Goal: Task Accomplishment & Management: Use online tool/utility

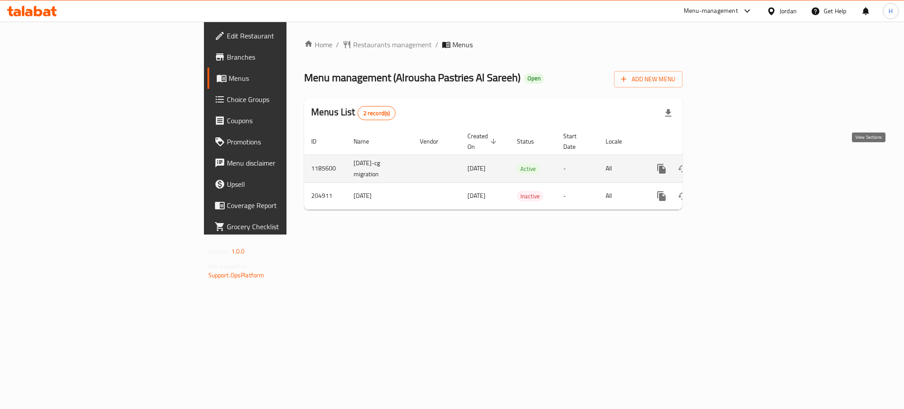
click at [736, 165] on link "enhanced table" at bounding box center [725, 168] width 21 height 21
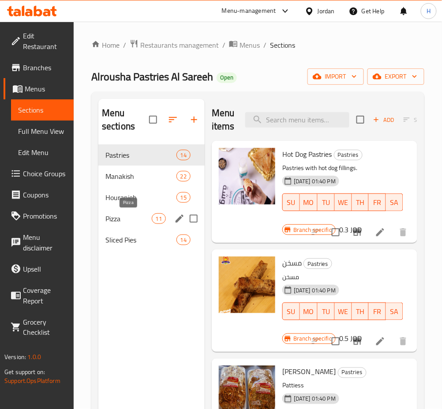
drag, startPoint x: 130, startPoint y: 222, endPoint x: 148, endPoint y: 211, distance: 21.4
click at [130, 222] on span "Pizza" at bounding box center [129, 218] width 46 height 11
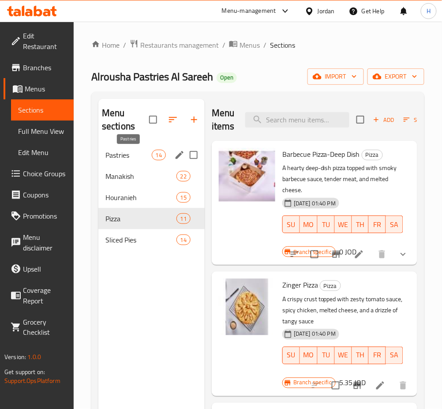
click at [124, 159] on span "Pastries" at bounding box center [129, 155] width 46 height 11
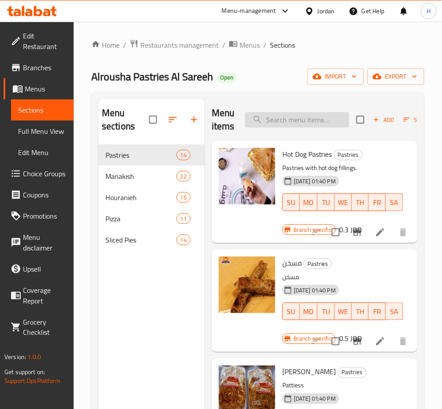
click at [318, 121] on input "search" at bounding box center [298, 119] width 104 height 15
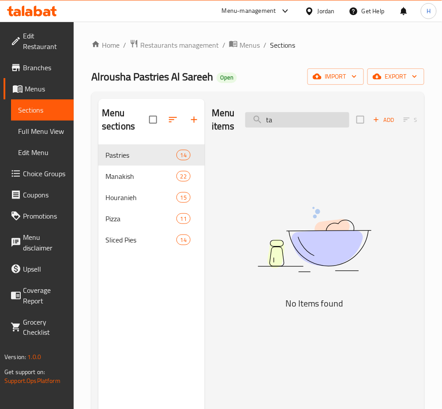
type input "tab"
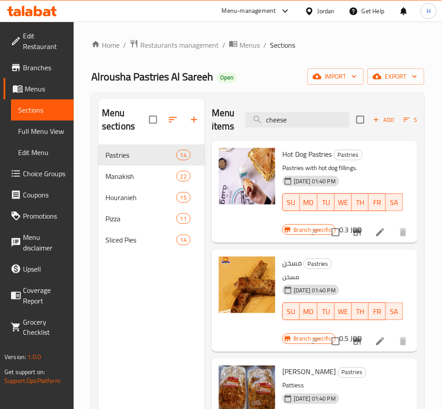
click at [296, 111] on div "Menu items cheese Add Sort Manage items" at bounding box center [315, 120] width 206 height 42
click at [296, 117] on input "cheese" at bounding box center [298, 119] width 104 height 15
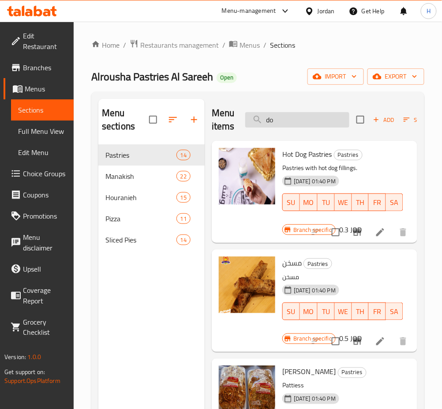
type input "don"
click at [312, 117] on input "search" at bounding box center [298, 119] width 104 height 15
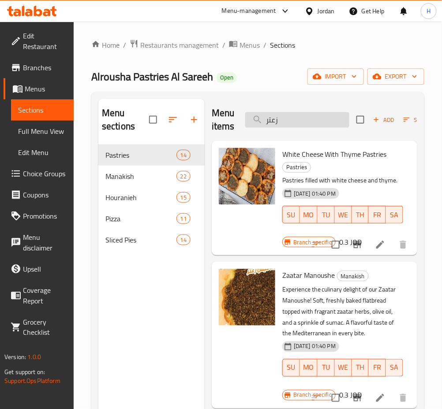
click at [320, 126] on input "زعتر" at bounding box center [298, 119] width 104 height 15
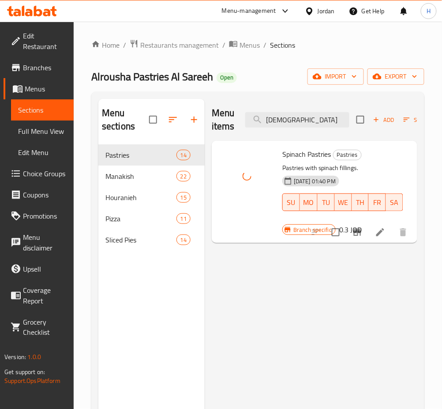
click at [301, 131] on div "Menu items سبا Add Sort Manage items" at bounding box center [315, 120] width 206 height 42
click at [303, 126] on input "سبا" at bounding box center [298, 119] width 104 height 15
type input "شن"
click at [298, 123] on input "صفيح" at bounding box center [298, 119] width 104 height 15
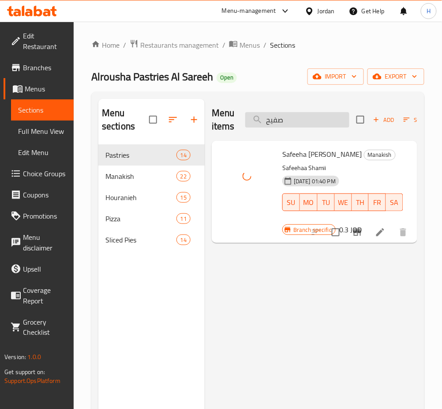
click at [298, 123] on input "صفيح" at bounding box center [298, 119] width 104 height 15
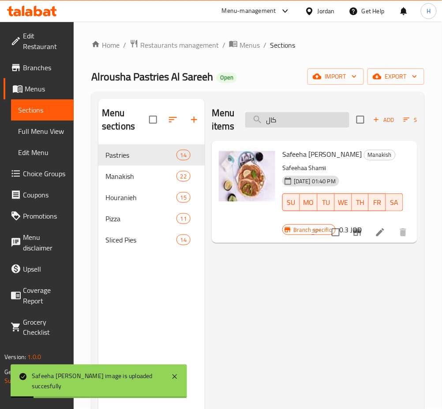
type input "كالز"
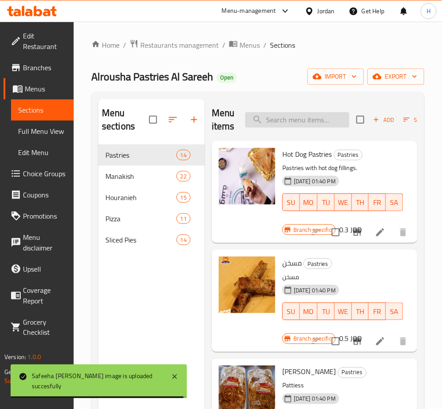
click at [301, 124] on input "search" at bounding box center [298, 119] width 104 height 15
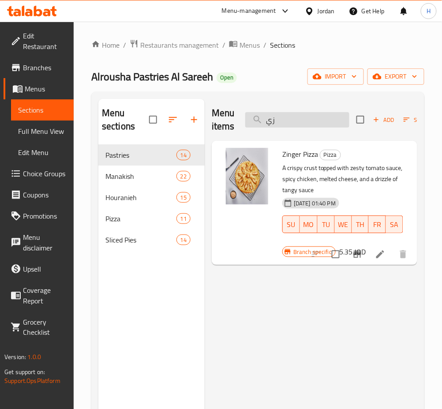
type input "زين"
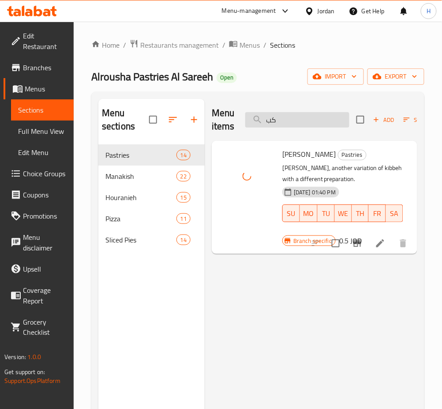
click at [307, 123] on input "كب" at bounding box center [298, 119] width 104 height 15
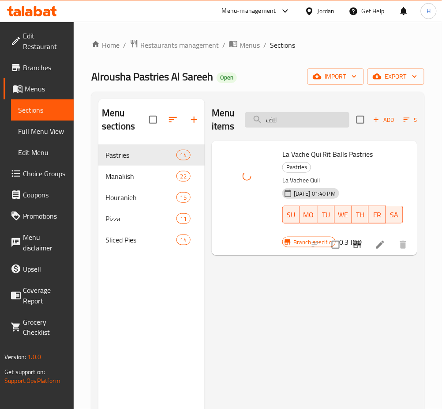
click at [322, 115] on input "لاف" at bounding box center [298, 119] width 104 height 15
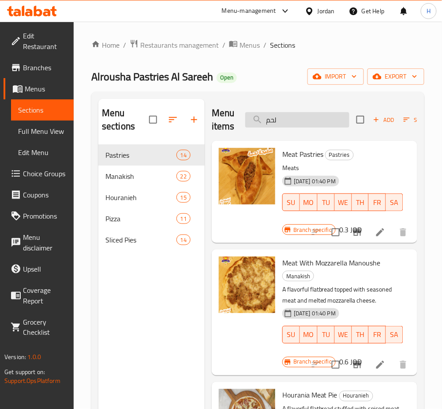
click at [288, 126] on input "لحم" at bounding box center [298, 119] width 104 height 15
click at [289, 125] on input "لحم" at bounding box center [298, 119] width 104 height 15
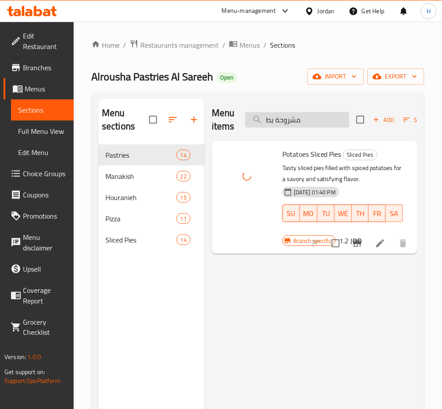
click at [319, 123] on input "مشروحة بط" at bounding box center [298, 119] width 104 height 15
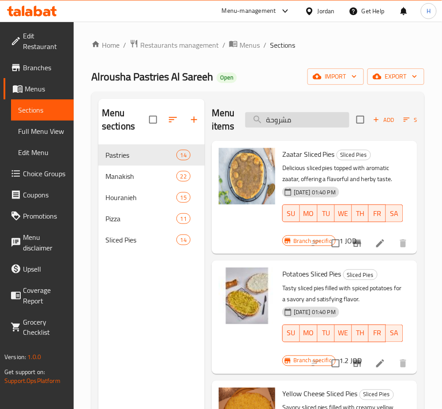
type input "مشروحة"
click at [314, 119] on input "مشروحة" at bounding box center [298, 119] width 104 height 15
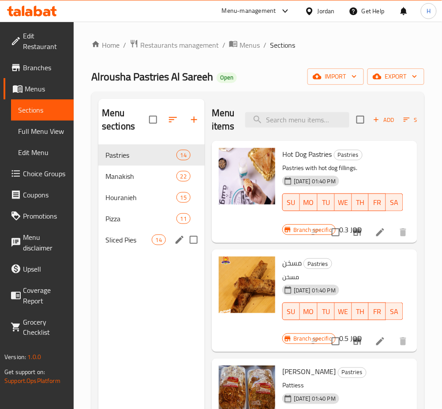
click at [112, 244] on span "Sliced Pies" at bounding box center [129, 239] width 46 height 11
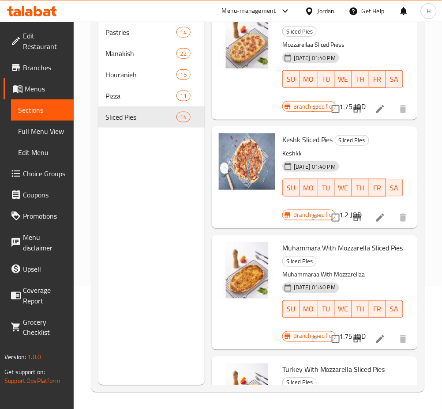
scroll to position [65, 0]
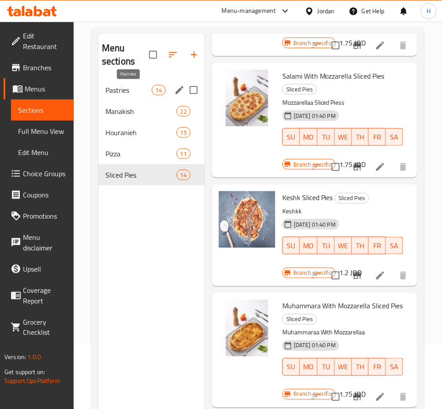
click at [138, 86] on span "Pastries" at bounding box center [129, 90] width 46 height 11
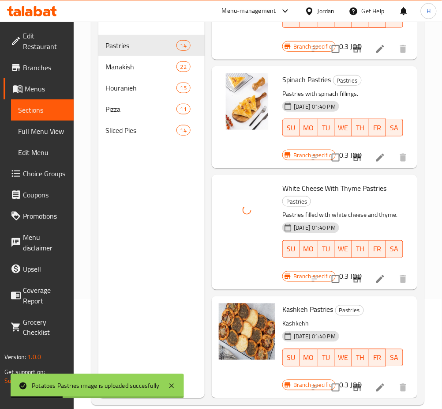
scroll to position [124, 0]
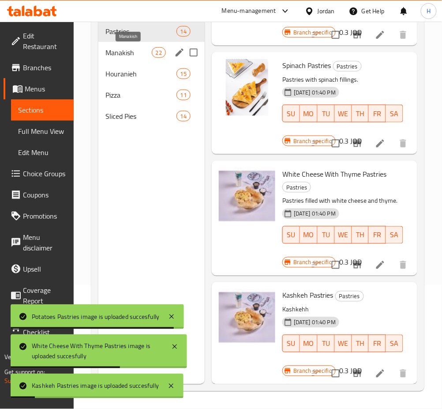
click at [142, 56] on span "Manakish" at bounding box center [129, 52] width 46 height 11
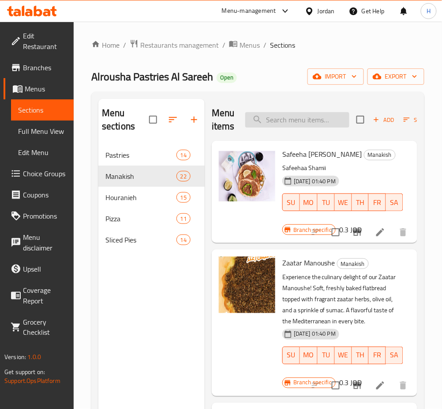
click at [305, 120] on input "search" at bounding box center [298, 119] width 104 height 15
type input "بيتزا"
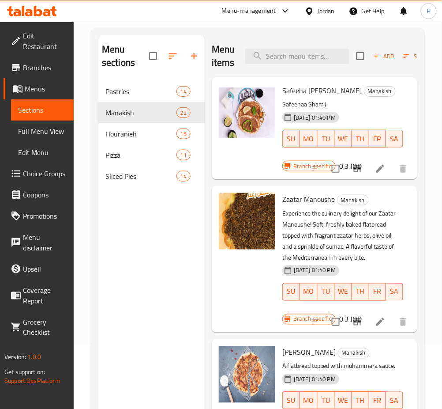
scroll to position [6, 0]
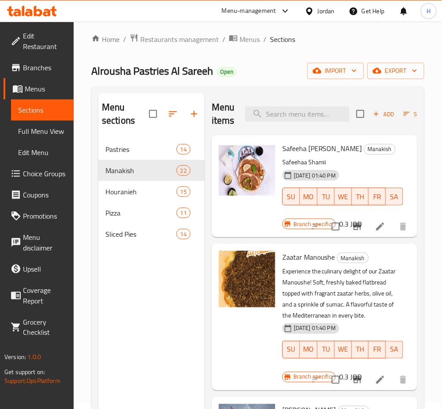
click at [323, 105] on div "Menu items Add Sort Manage items" at bounding box center [315, 114] width 206 height 42
click at [316, 113] on input "search" at bounding box center [298, 113] width 104 height 15
type input "تيرك"
type input "من"
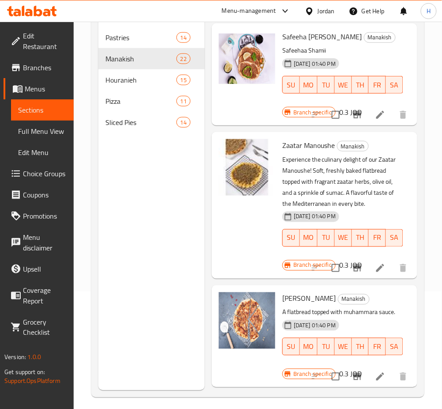
scroll to position [0, 0]
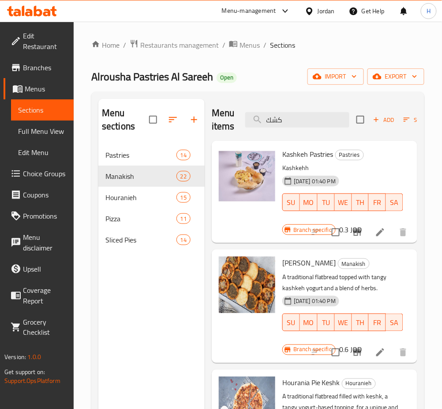
type input "كشك"
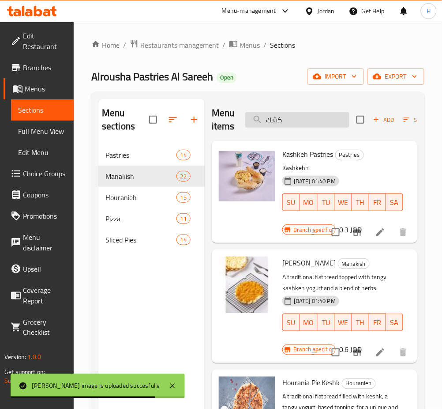
click at [311, 118] on input "كشك" at bounding box center [298, 119] width 104 height 15
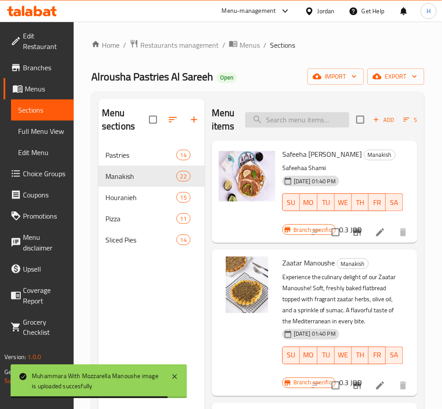
click at [326, 115] on input "search" at bounding box center [298, 119] width 104 height 15
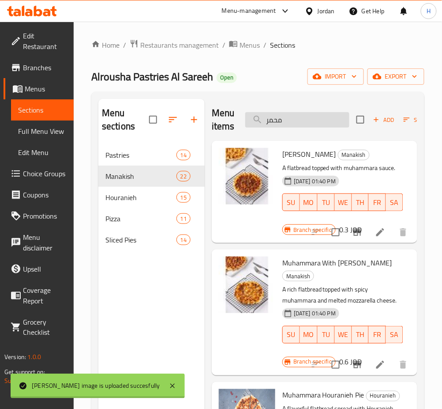
click at [326, 118] on input "محمر" at bounding box center [298, 119] width 104 height 15
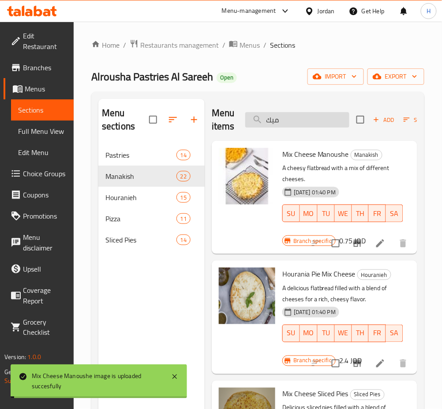
click at [287, 123] on input "ميك" at bounding box center [298, 119] width 104 height 15
click at [286, 123] on input "ميك" at bounding box center [298, 119] width 104 height 15
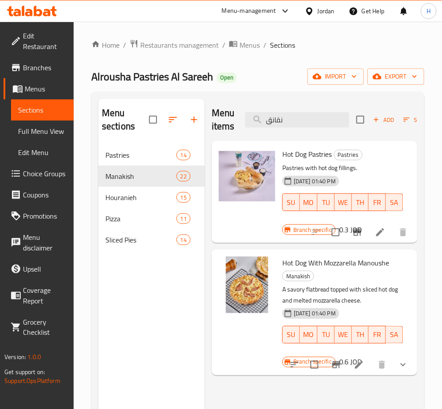
type input "نقانق"
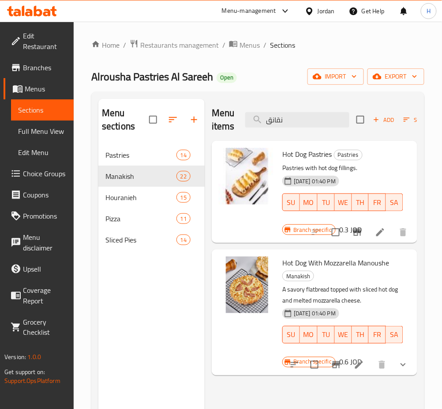
click at [44, 62] on span "Branches" at bounding box center [45, 67] width 44 height 11
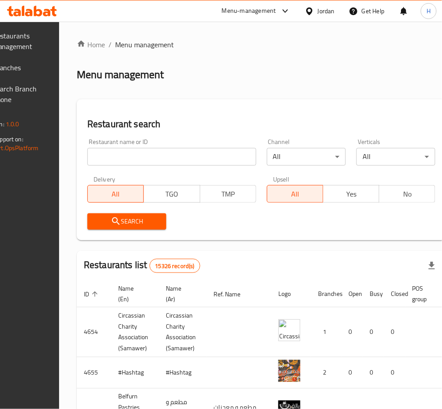
click at [45, 68] on span "Branches" at bounding box center [19, 67] width 52 height 11
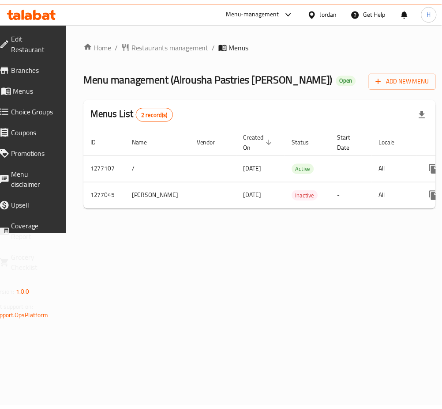
scroll to position [0, 98]
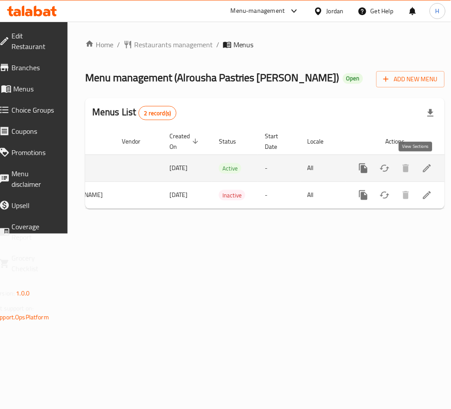
click at [422, 172] on icon "enhanced table" at bounding box center [427, 168] width 11 height 11
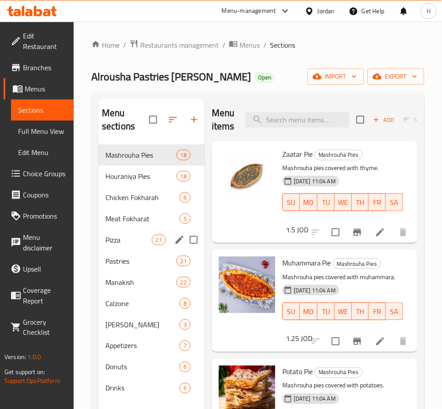
click at [143, 233] on div "Pizza 21" at bounding box center [151, 239] width 106 height 21
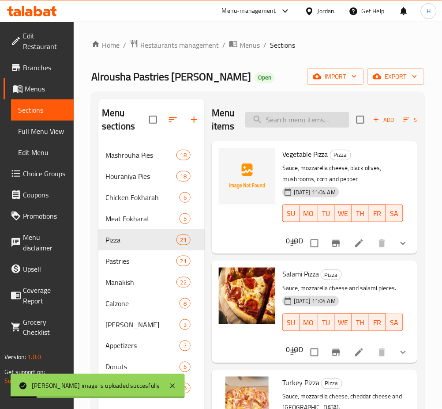
click at [312, 117] on input "search" at bounding box center [298, 119] width 104 height 15
type input "متر"
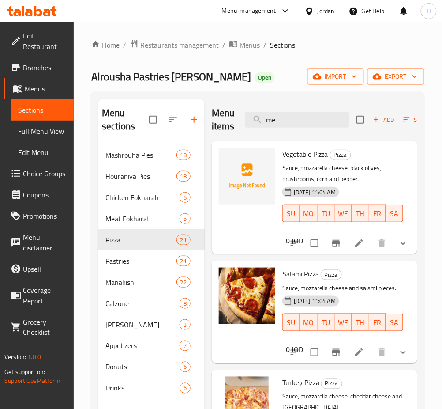
type input "met"
type input "بيب"
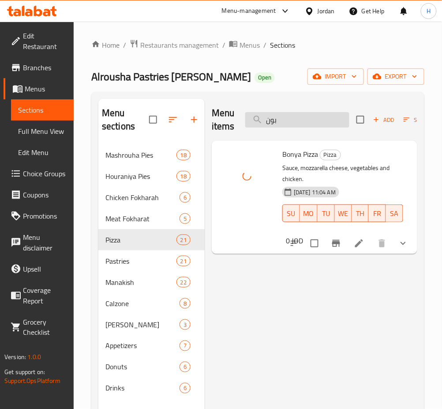
click at [317, 118] on input "بون" at bounding box center [298, 119] width 104 height 15
click at [312, 117] on input "تون" at bounding box center [298, 119] width 104 height 15
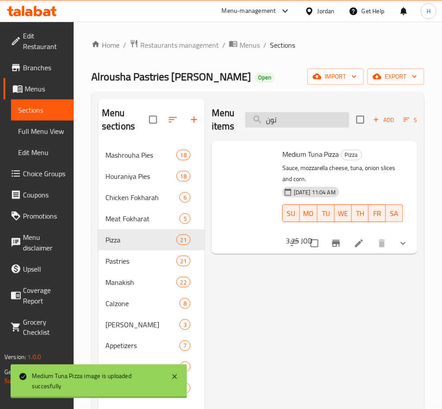
click at [312, 117] on input "تون" at bounding box center [298, 119] width 104 height 15
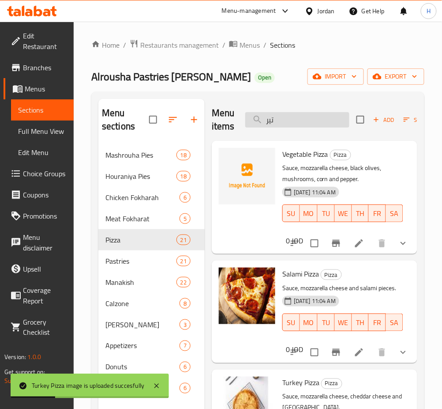
click at [299, 119] on input "تير" at bounding box center [298, 119] width 104 height 15
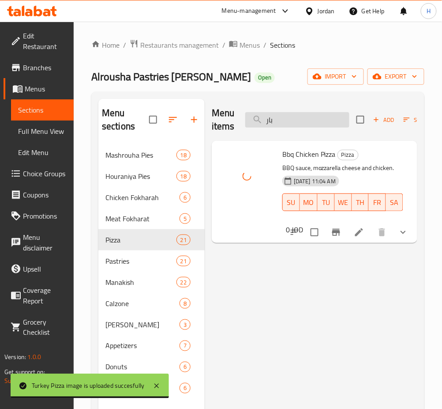
click at [306, 124] on input "بار" at bounding box center [298, 119] width 104 height 15
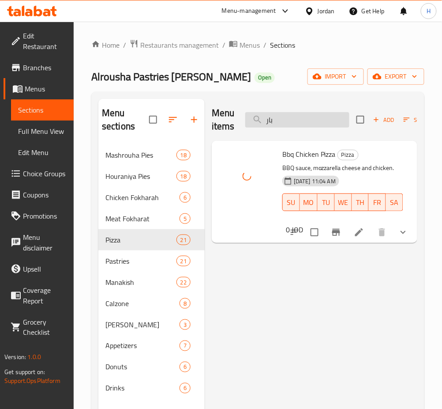
click at [306, 124] on input "بار" at bounding box center [298, 119] width 104 height 15
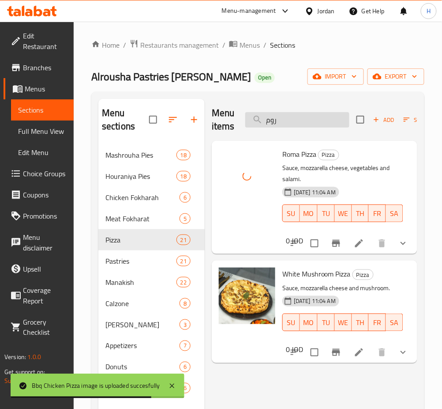
click at [299, 119] on input "روم" at bounding box center [298, 119] width 104 height 15
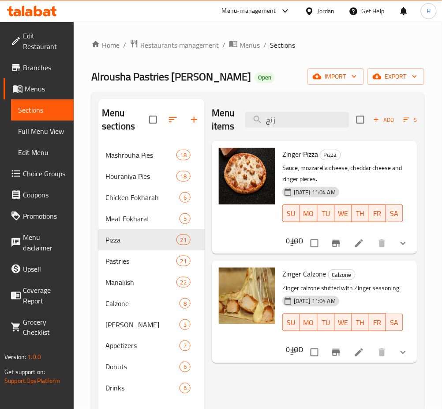
type input "زنج"
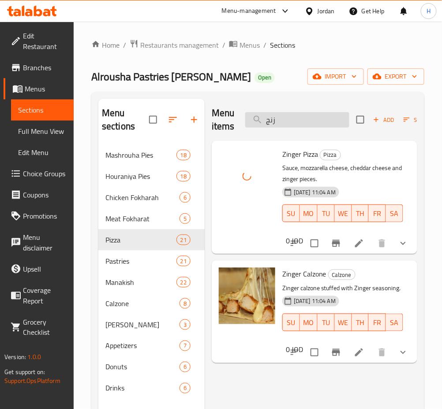
click at [287, 124] on input "زنج" at bounding box center [298, 119] width 104 height 15
click at [286, 124] on input "زنج" at bounding box center [298, 119] width 104 height 15
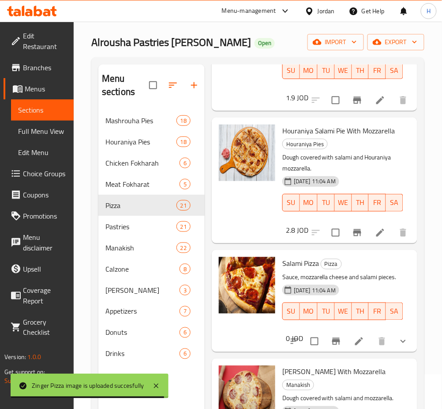
scroll to position [59, 0]
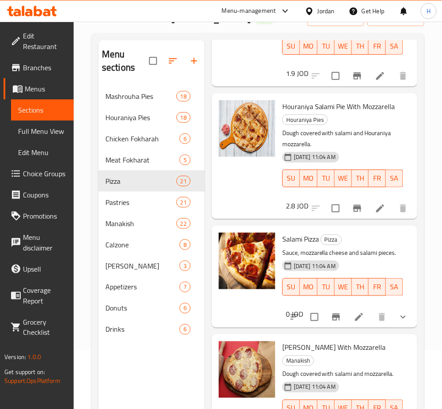
type input "سلامي"
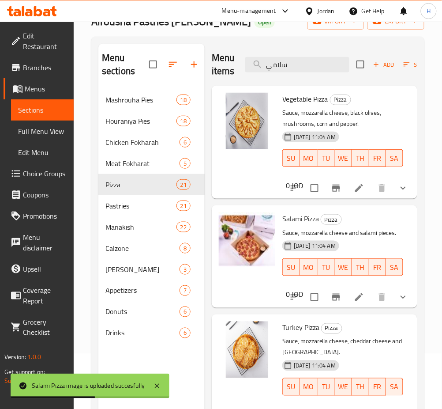
scroll to position [6, 0]
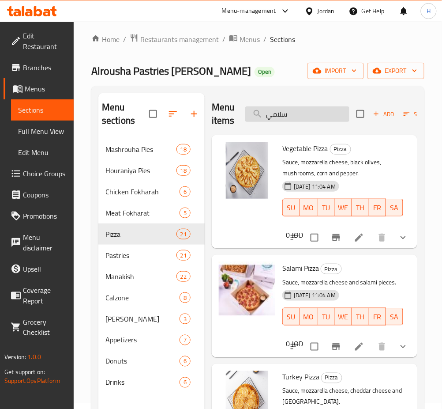
click at [319, 117] on input "سلامي" at bounding box center [298, 113] width 104 height 15
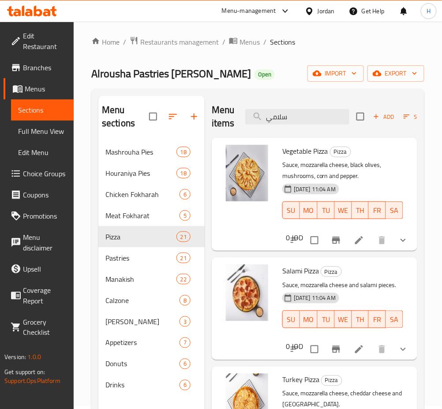
scroll to position [0, 0]
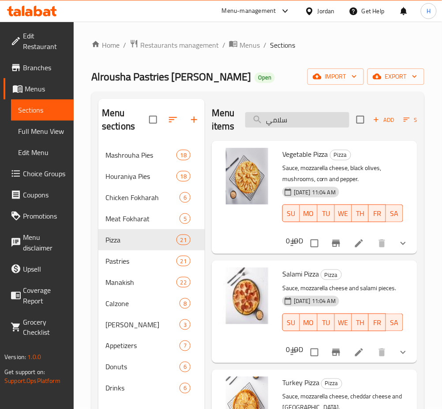
click at [329, 115] on input "سلامي" at bounding box center [298, 119] width 104 height 15
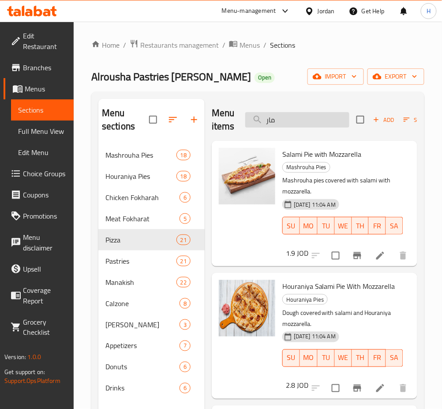
type input "مارغ"
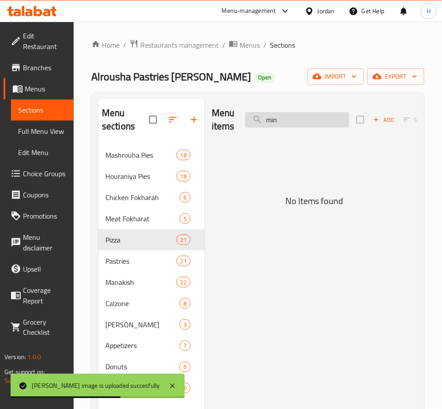
type input "mini"
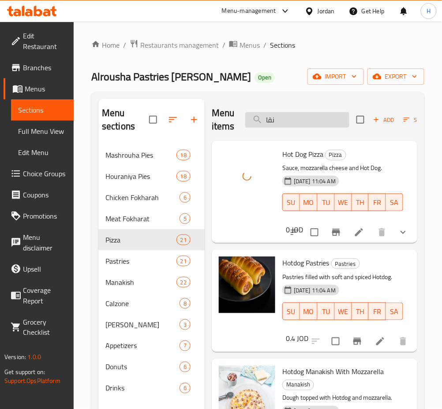
click at [321, 117] on input "نقا" at bounding box center [298, 119] width 104 height 15
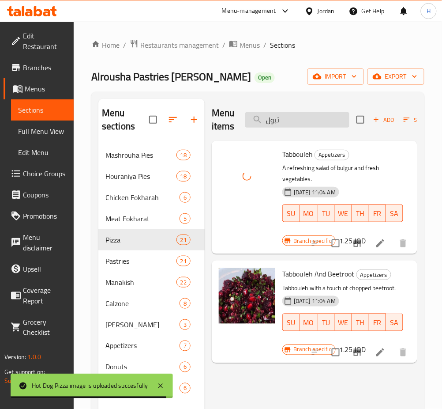
click at [307, 124] on input "تبول" at bounding box center [298, 119] width 104 height 15
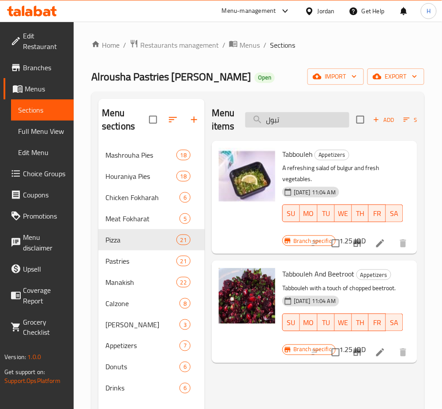
click at [286, 117] on input "تبول" at bounding box center [298, 119] width 104 height 15
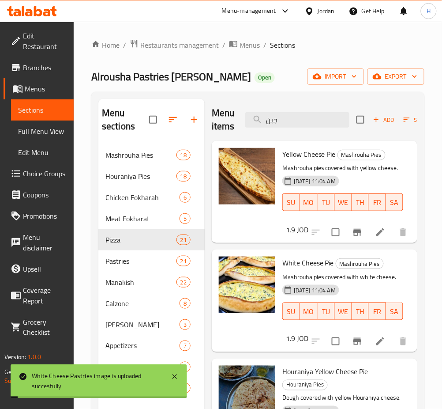
click at [304, 112] on div "Menu items جبن Add Sort Manage items" at bounding box center [315, 120] width 206 height 42
click at [286, 125] on input "جبن" at bounding box center [298, 119] width 104 height 15
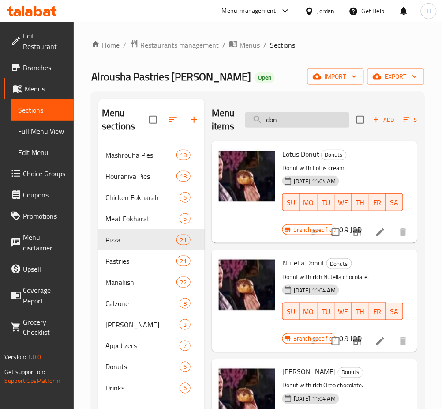
click at [301, 121] on input "don" at bounding box center [298, 119] width 104 height 15
type input "سماق"
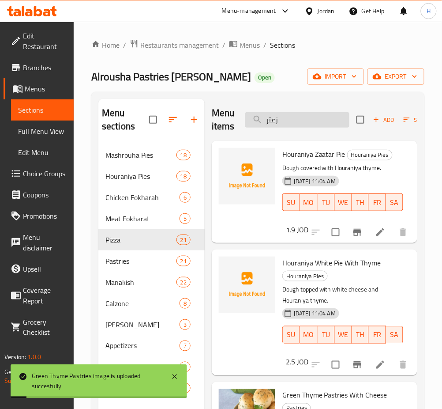
click at [296, 122] on input "زعتر" at bounding box center [298, 119] width 104 height 15
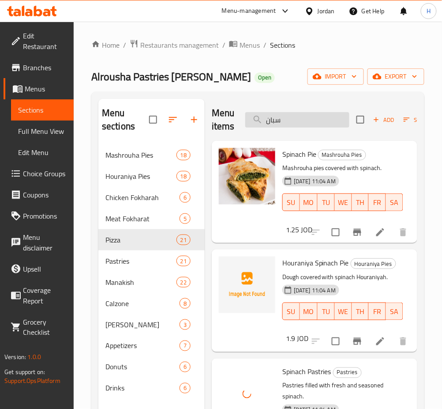
click at [294, 125] on input "سبان" at bounding box center [298, 119] width 104 height 15
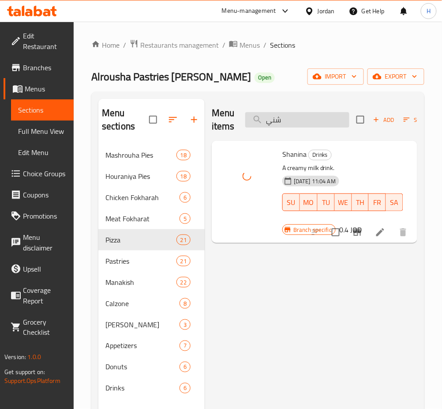
click at [299, 117] on input "شني" at bounding box center [298, 119] width 104 height 15
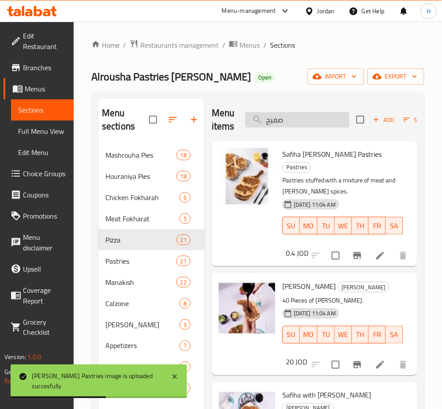
click at [311, 123] on input "صفيح" at bounding box center [298, 119] width 104 height 15
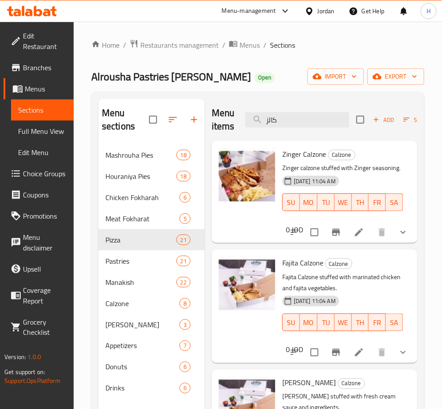
click at [298, 132] on div "Menu items كالز Add Sort Manage items" at bounding box center [315, 120] width 206 height 42
click at [299, 126] on input "كالز" at bounding box center [298, 119] width 104 height 15
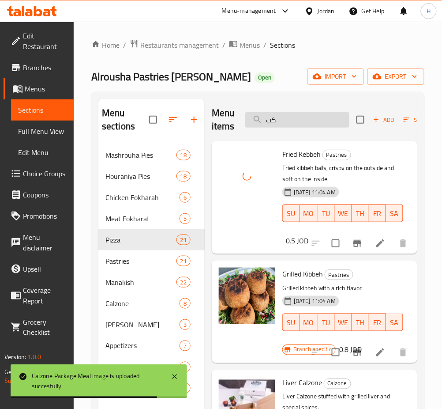
click at [305, 125] on input "كب" at bounding box center [298, 119] width 104 height 15
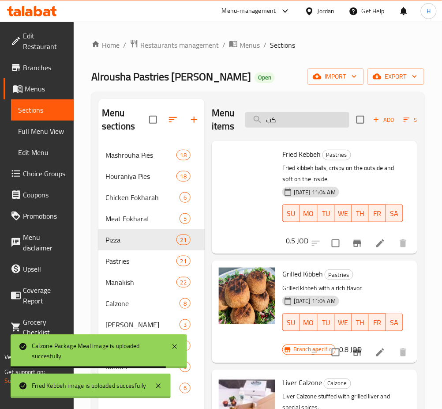
click at [305, 125] on input "كب" at bounding box center [298, 119] width 104 height 15
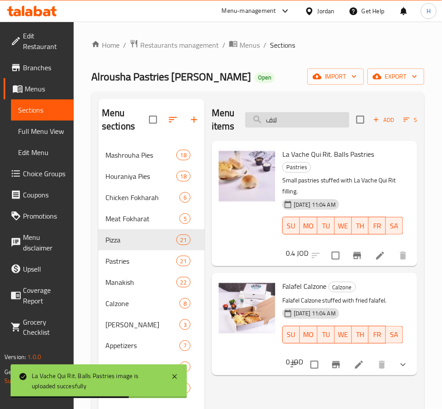
click at [300, 124] on input "لاف" at bounding box center [298, 119] width 104 height 15
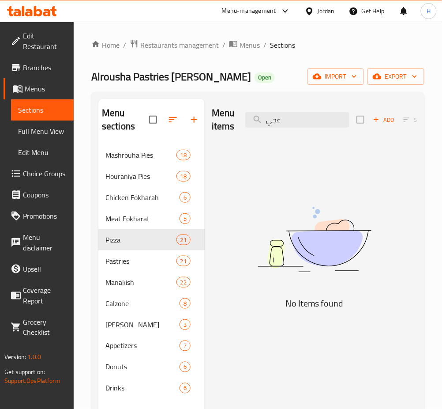
type input "عجين"
type input "لحم"
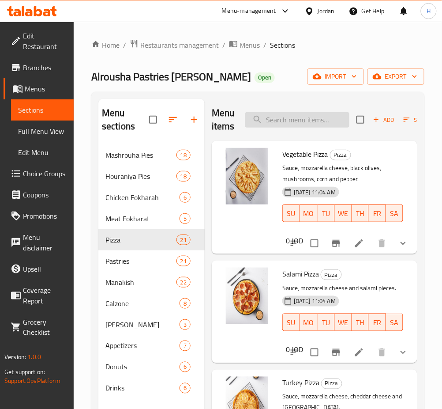
click at [312, 113] on input "search" at bounding box center [298, 119] width 104 height 15
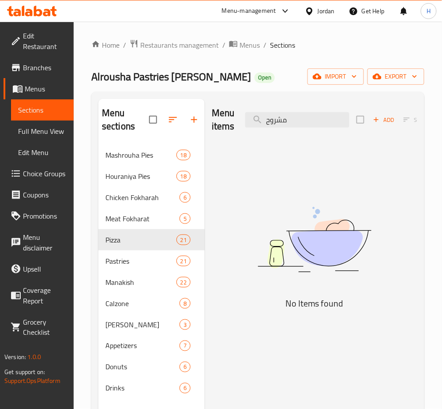
type input "مشرو"
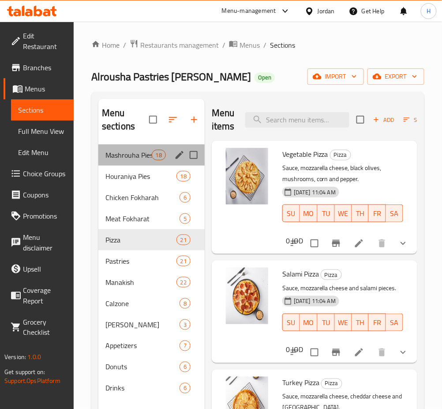
click at [133, 159] on span "Mashrouha Pies" at bounding box center [129, 155] width 46 height 11
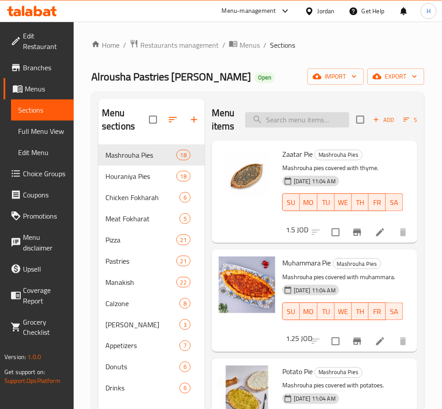
click at [334, 127] on input "search" at bounding box center [298, 119] width 104 height 15
type input "ي"
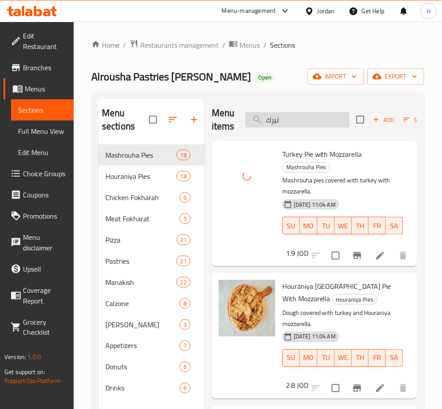
click at [306, 123] on input "تيرك" at bounding box center [298, 119] width 104 height 15
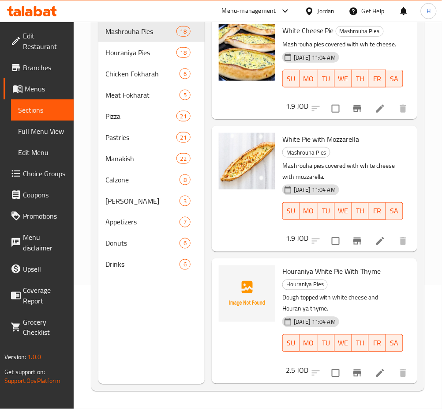
scroll to position [65, 0]
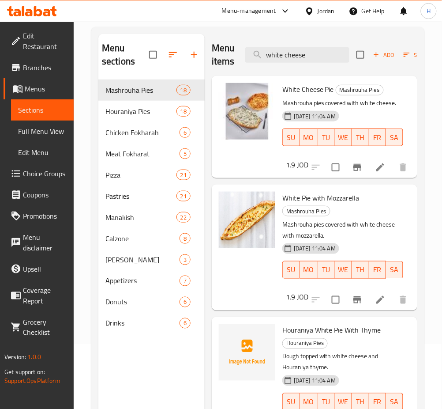
type input "white cheese"
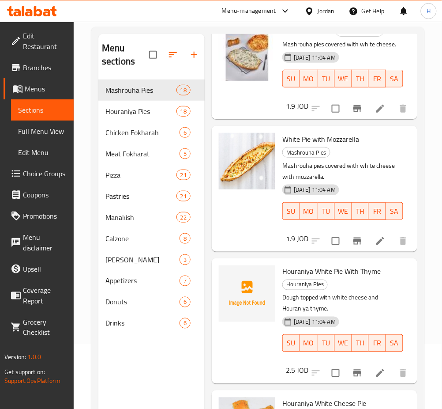
scroll to position [0, 0]
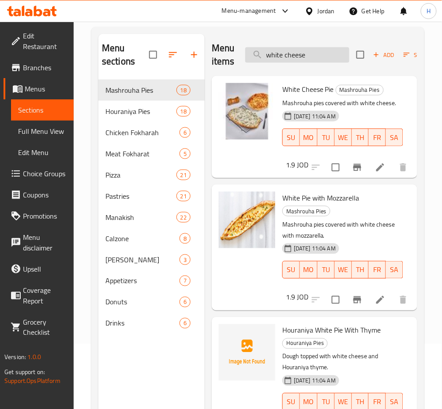
click at [306, 54] on input "white cheese" at bounding box center [298, 54] width 104 height 15
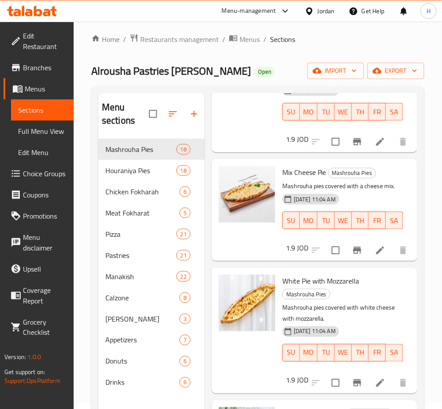
scroll to position [1814, 0]
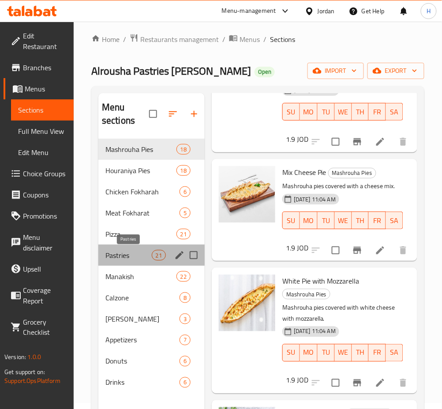
click at [124, 254] on span "Pastries" at bounding box center [129, 255] width 46 height 11
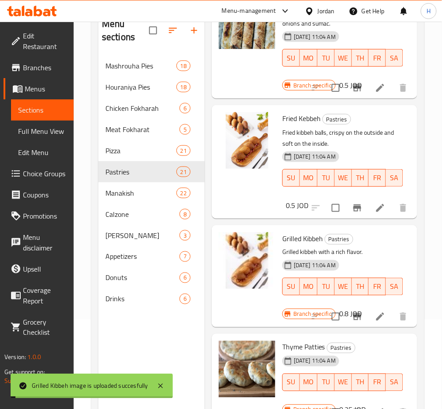
scroll to position [124, 0]
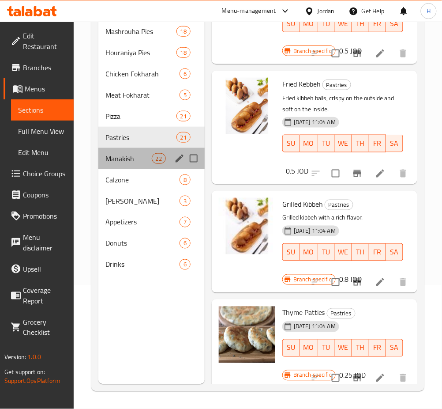
click at [132, 151] on div "Manakish 22" at bounding box center [151, 158] width 106 height 21
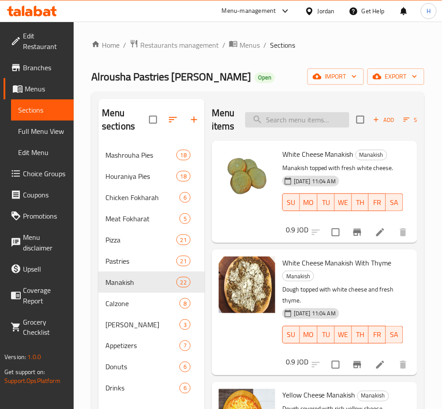
click at [309, 125] on input "search" at bounding box center [298, 119] width 104 height 15
type input "بطاطا"
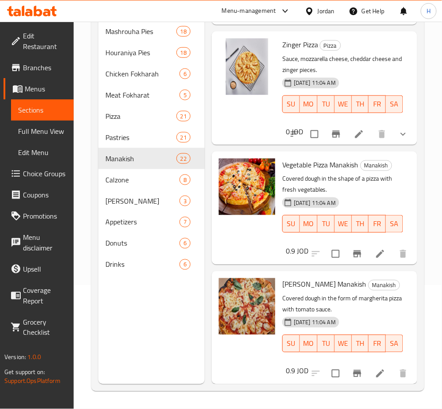
scroll to position [2279, 0]
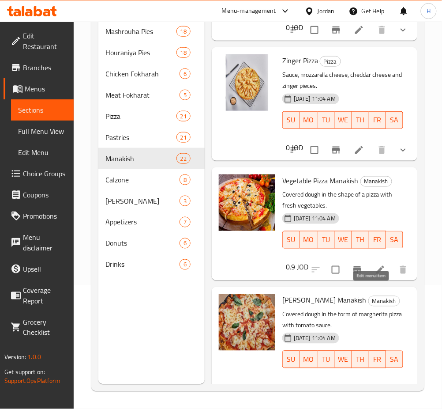
type input "بيتزا"
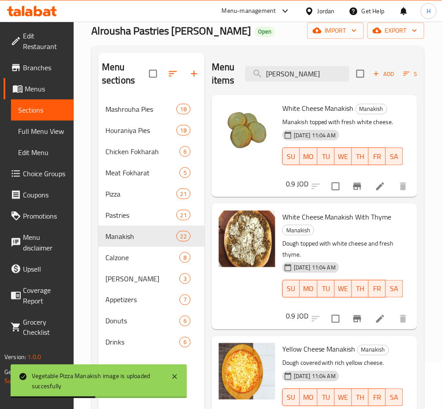
scroll to position [0, 0]
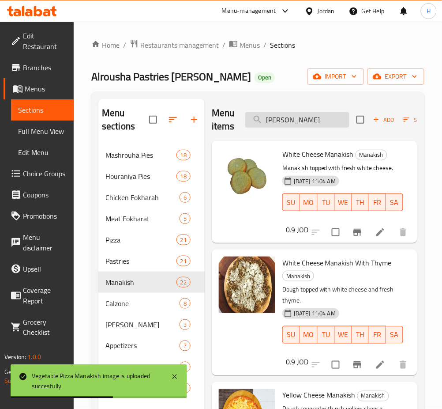
click at [291, 123] on input "بيتزا" at bounding box center [298, 119] width 104 height 15
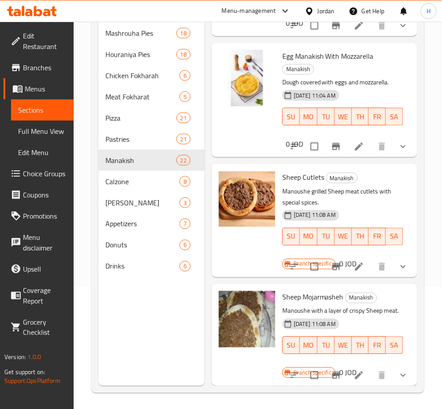
scroll to position [124, 0]
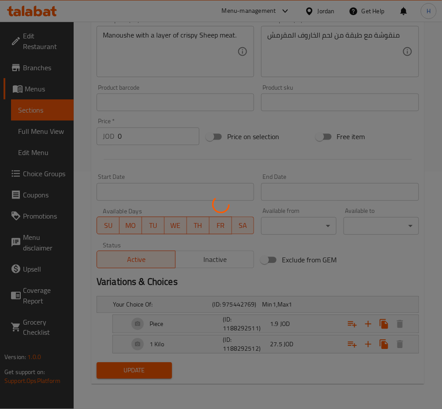
scroll to position [61, 0]
